Goal: Task Accomplishment & Management: Manage account settings

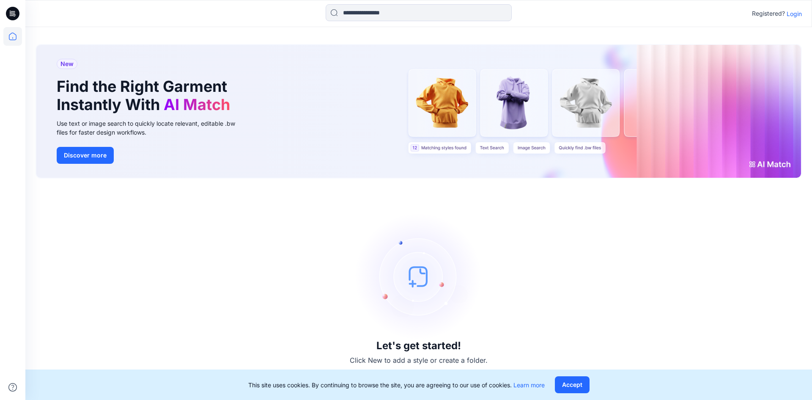
click at [794, 14] on p "Login" at bounding box center [793, 13] width 15 height 9
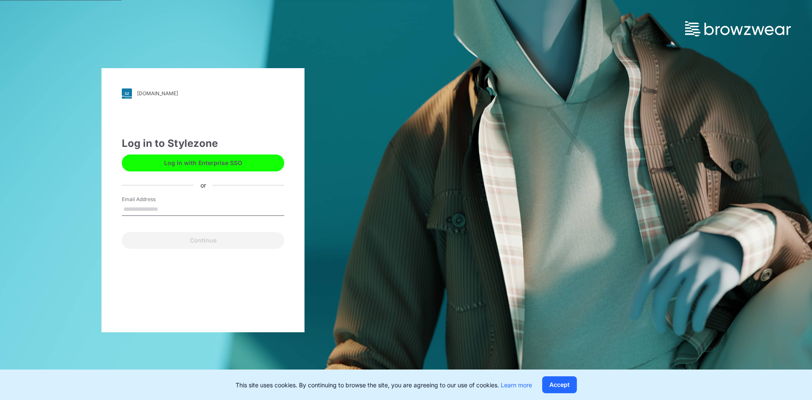
click at [141, 211] on input "Email Address" at bounding box center [203, 209] width 162 height 13
type input "**********"
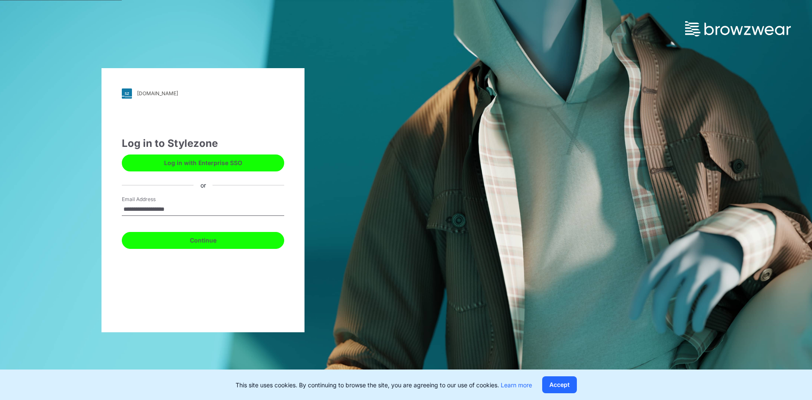
click at [186, 240] on button "Continue" at bounding box center [203, 240] width 162 height 17
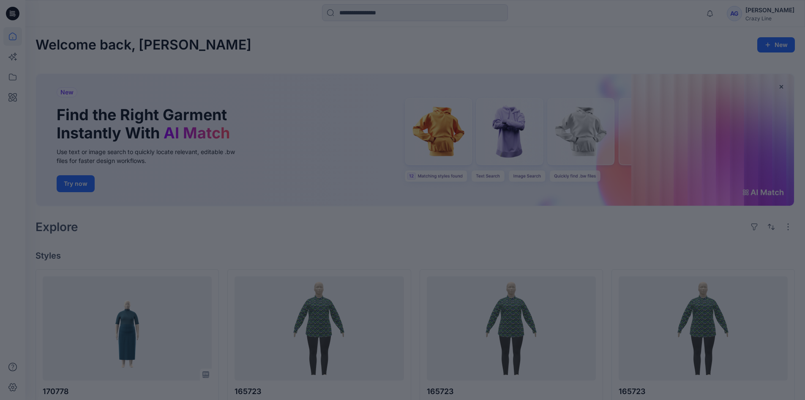
click at [582, 54] on div at bounding box center [402, 200] width 805 height 400
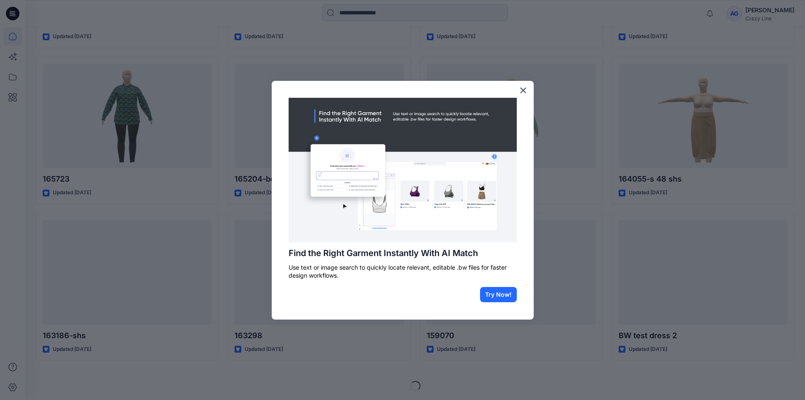
scroll to position [370, 0]
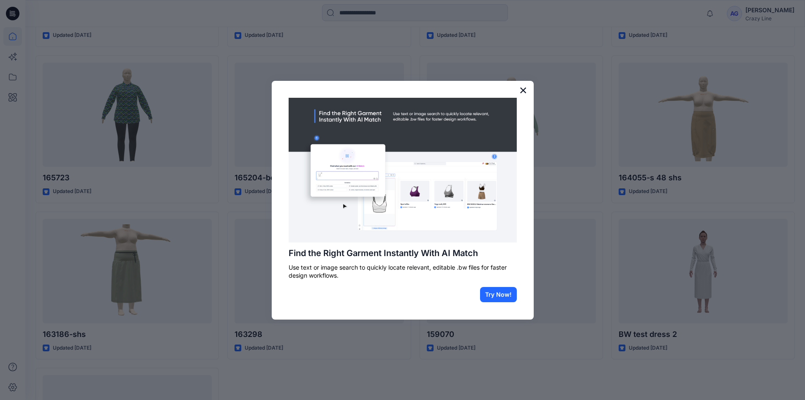
click at [526, 93] on button "×" at bounding box center [524, 90] width 8 height 14
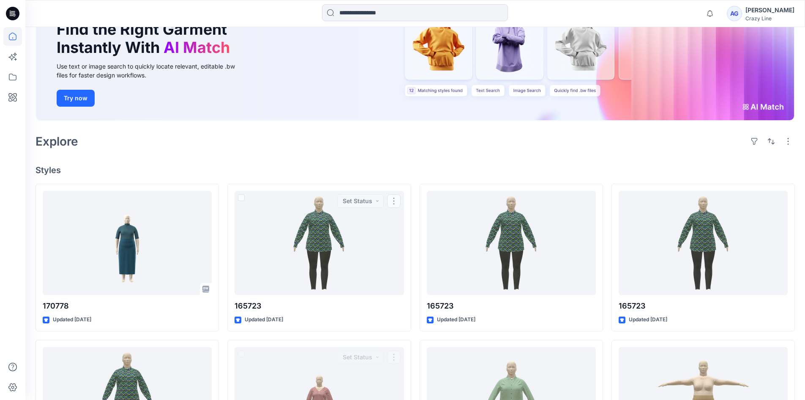
scroll to position [0, 0]
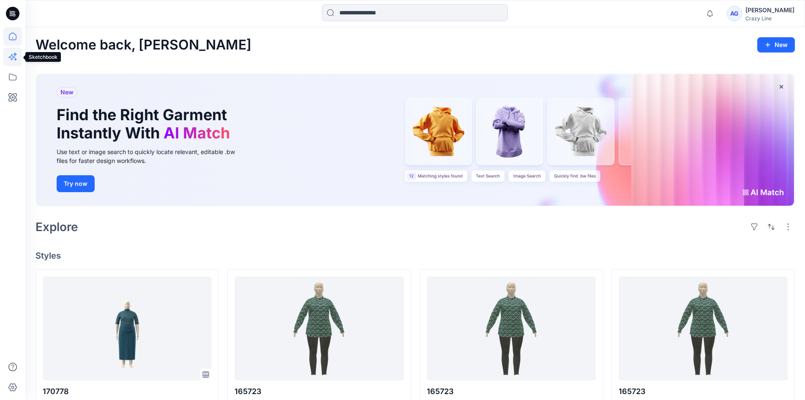
click at [10, 56] on icon at bounding box center [12, 56] width 19 height 19
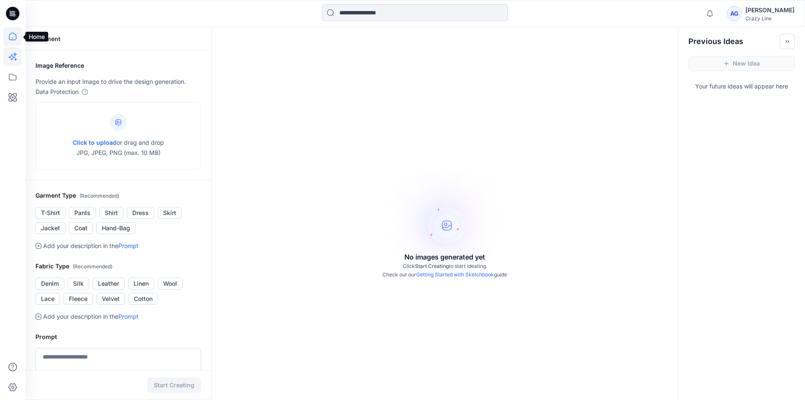
click at [6, 38] on icon at bounding box center [12, 36] width 19 height 19
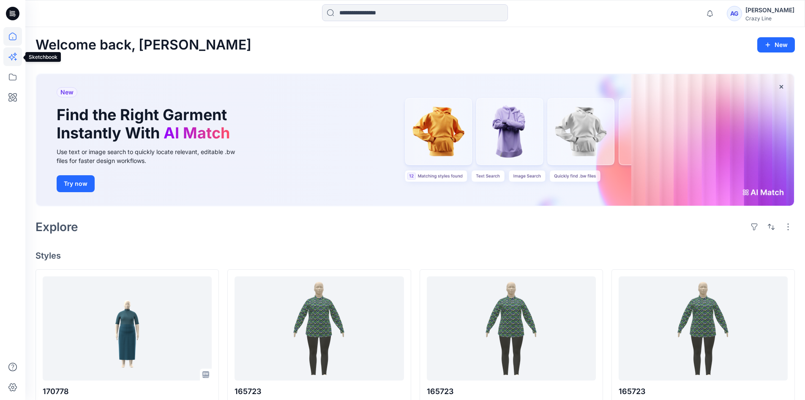
click at [13, 55] on icon at bounding box center [12, 56] width 19 height 19
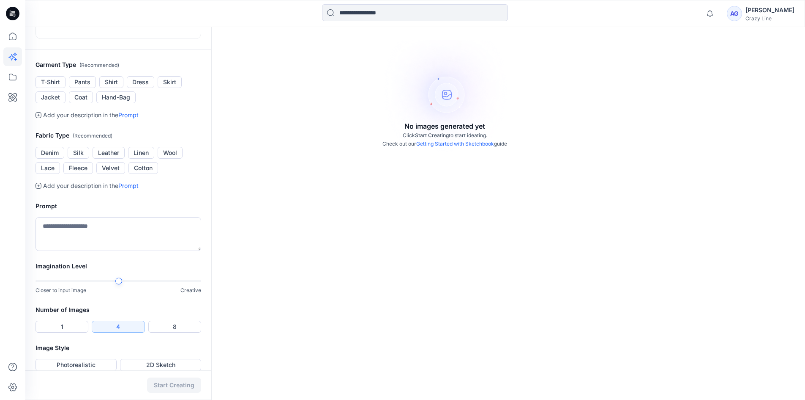
scroll to position [141, 0]
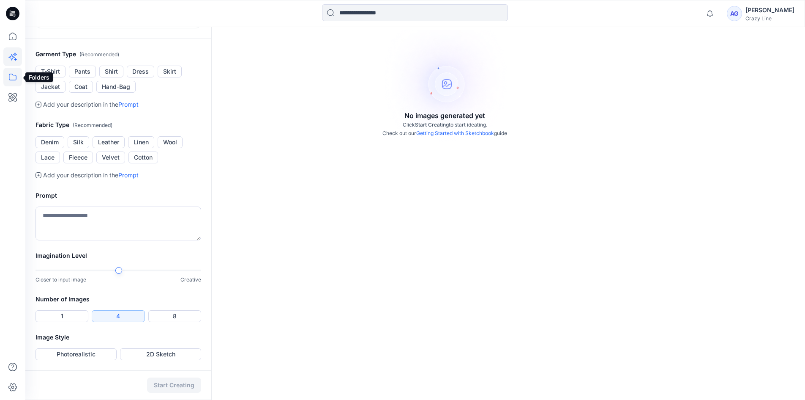
click at [10, 79] on icon at bounding box center [13, 77] width 8 height 7
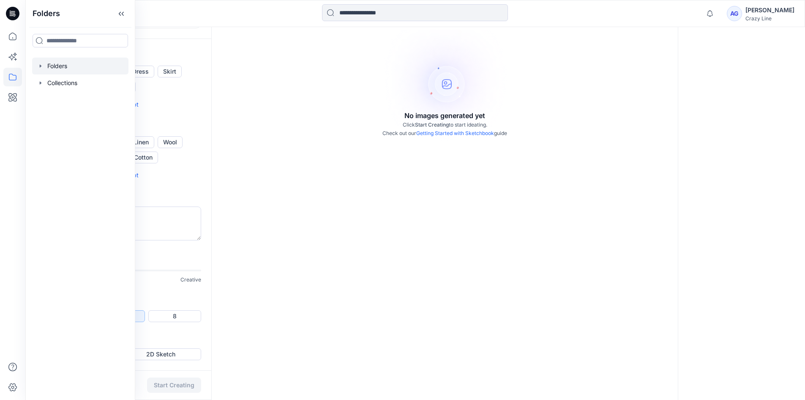
click at [44, 66] on div at bounding box center [80, 66] width 96 height 17
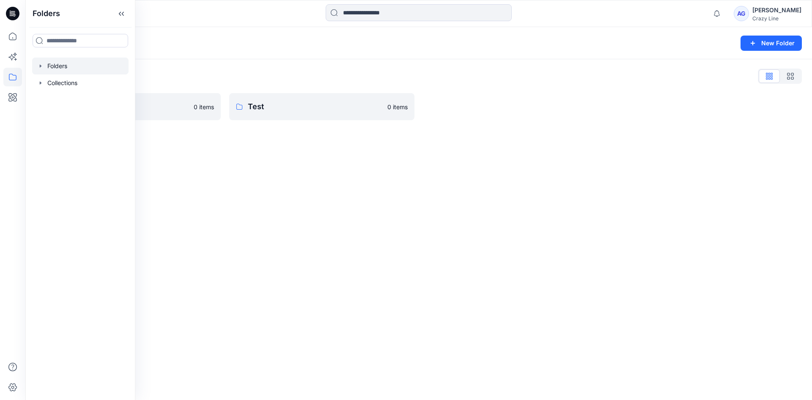
click at [41, 66] on icon "button" at bounding box center [40, 66] width 7 height 7
click at [65, 83] on div at bounding box center [80, 82] width 96 height 17
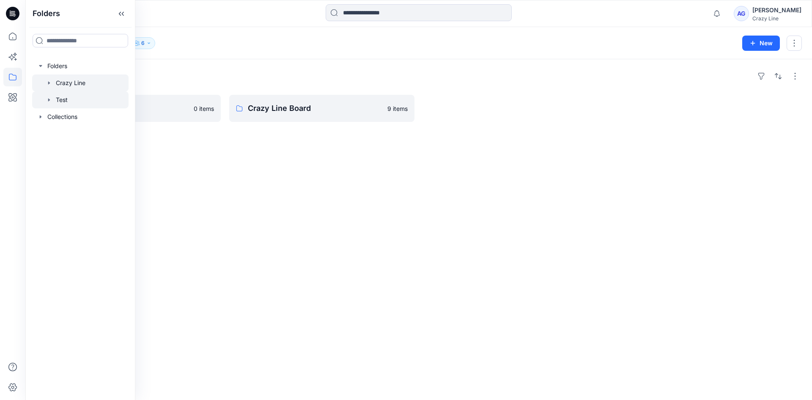
click at [67, 100] on div at bounding box center [80, 99] width 96 height 17
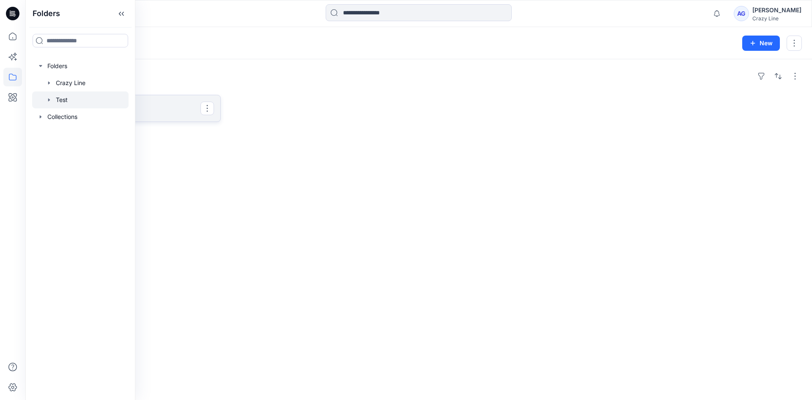
click at [147, 103] on p "Test Board" at bounding box center [127, 108] width 146 height 12
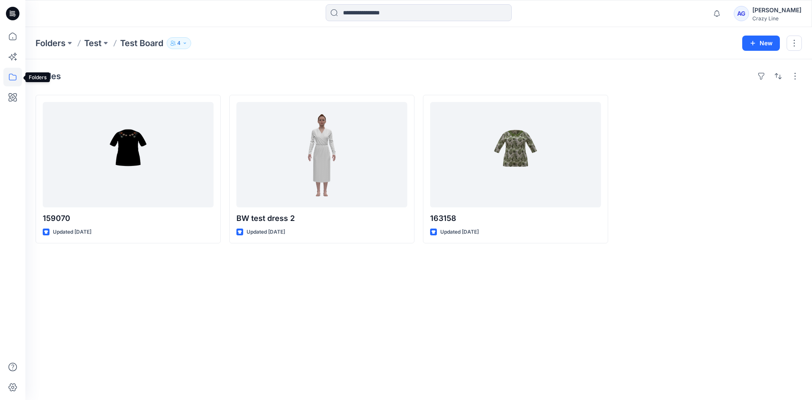
click at [13, 80] on icon at bounding box center [12, 77] width 19 height 19
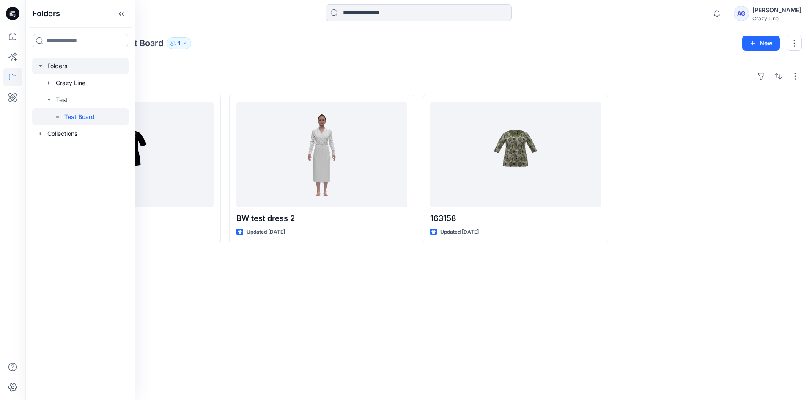
click at [41, 68] on icon "button" at bounding box center [40, 66] width 7 height 7
click at [41, 82] on icon "button" at bounding box center [41, 82] width 2 height 3
click at [70, 115] on p "Winter 2026" at bounding box center [74, 117] width 36 height 10
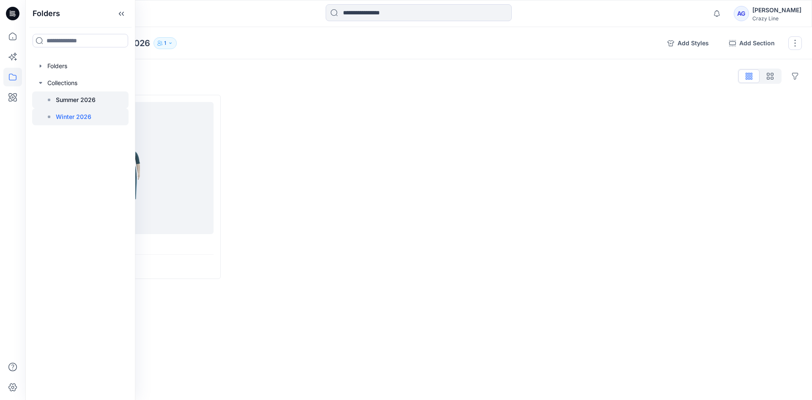
click at [81, 102] on p "Summer 2026" at bounding box center [76, 100] width 40 height 10
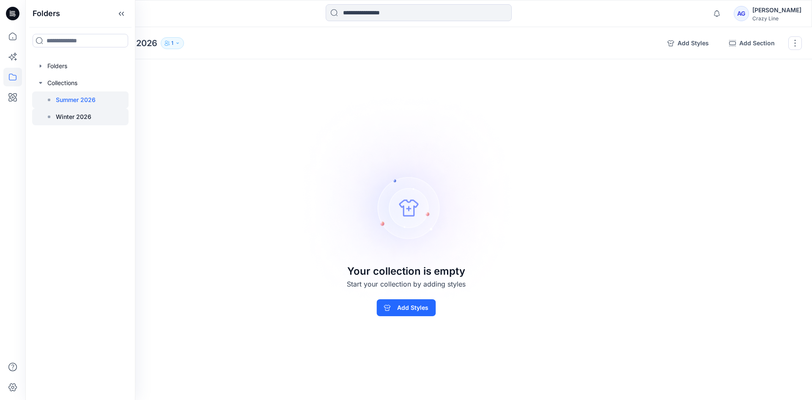
click at [79, 112] on p "Winter 2026" at bounding box center [74, 117] width 36 height 10
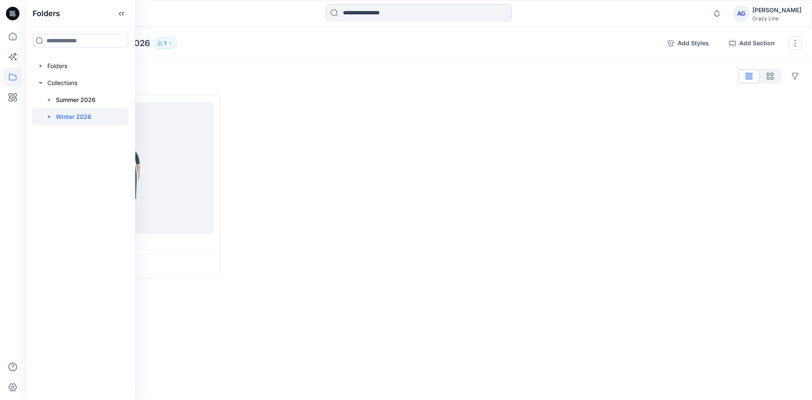
click at [310, 130] on div at bounding box center [321, 187] width 185 height 184
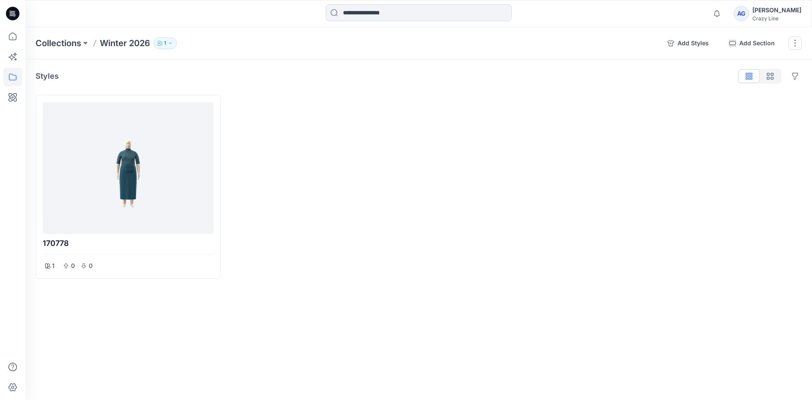
click at [783, 14] on div "[PERSON_NAME]" at bounding box center [776, 10] width 49 height 10
click at [12, 15] on icon at bounding box center [13, 14] width 14 height 14
